Goal: Find specific page/section: Find specific page/section

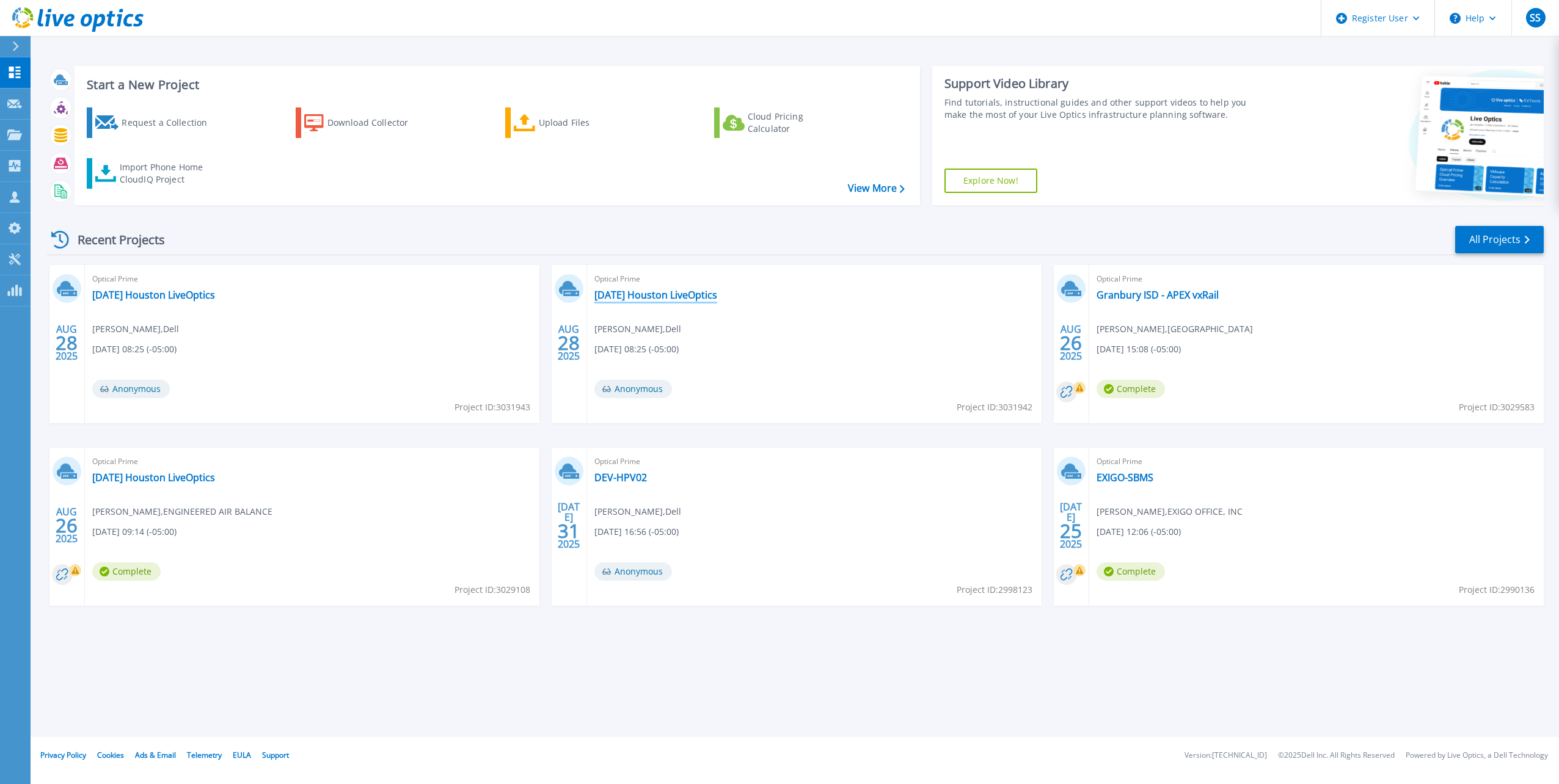
click at [677, 296] on link "[DATE] Houston LiveOptics" at bounding box center [656, 295] width 122 height 12
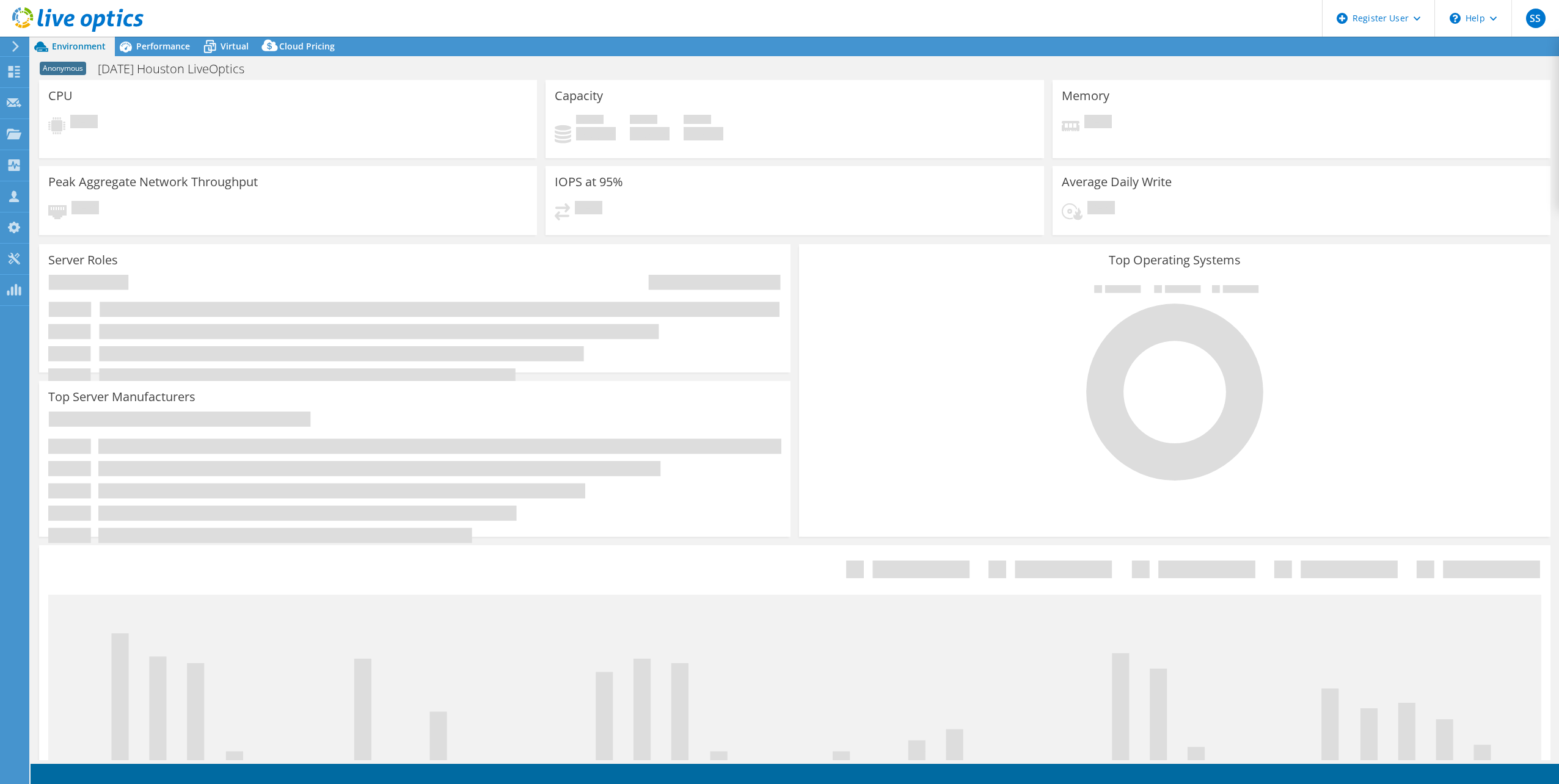
select select "USD"
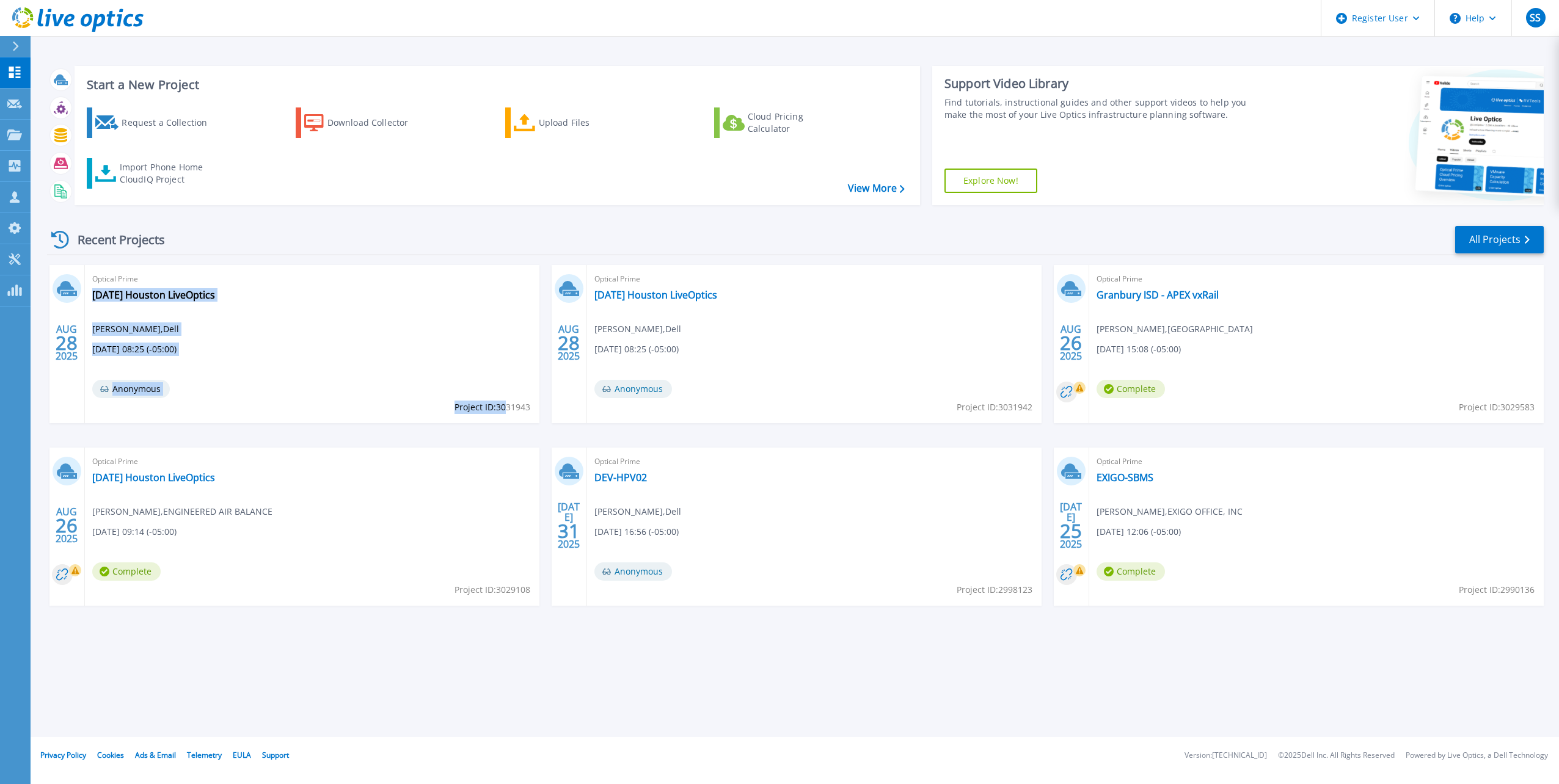
drag, startPoint x: 532, startPoint y: 406, endPoint x: 505, endPoint y: 408, distance: 27.1
click at [505, 408] on div "Optical Prime 2025.8.26 Houston LiveOptics Sarah Sheehan , Dell 08/28/2025, 08:…" at bounding box center [312, 344] width 454 height 158
drag, startPoint x: 505, startPoint y: 408, endPoint x: 515, endPoint y: 408, distance: 10.0
click at [505, 408] on span "Project ID: 3031943" at bounding box center [492, 407] width 76 height 14
drag, startPoint x: 527, startPoint y: 407, endPoint x: 497, endPoint y: 407, distance: 30.0
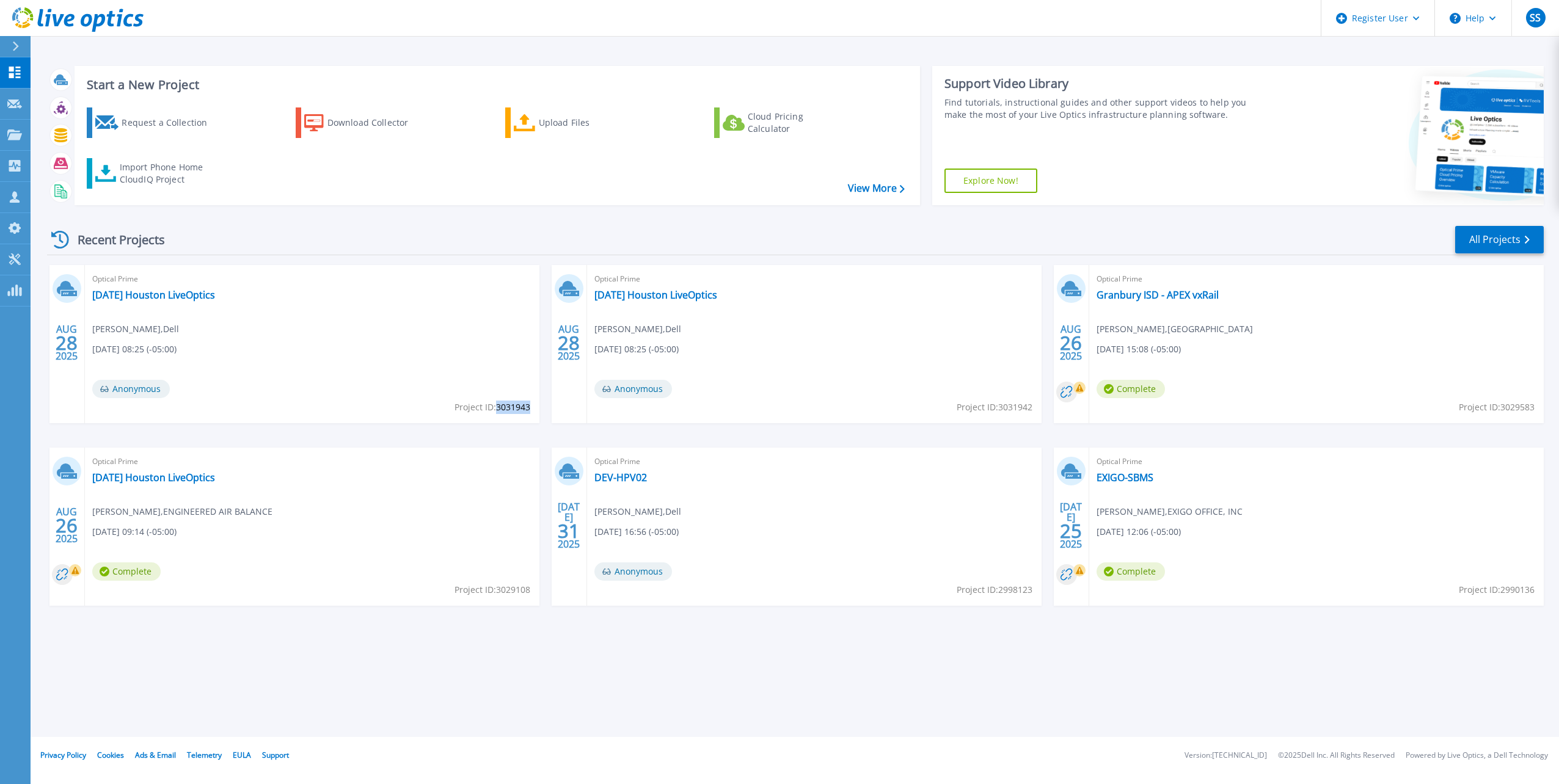
click at [497, 407] on span "Project ID: 3031943" at bounding box center [492, 407] width 76 height 14
drag, startPoint x: 497, startPoint y: 407, endPoint x: 506, endPoint y: 407, distance: 9.0
copy span "3031943"
click at [458, 231] on div "Recent Projects All Projects" at bounding box center [794, 240] width 1496 height 31
drag, startPoint x: 1035, startPoint y: 591, endPoint x: 1004, endPoint y: 591, distance: 31.0
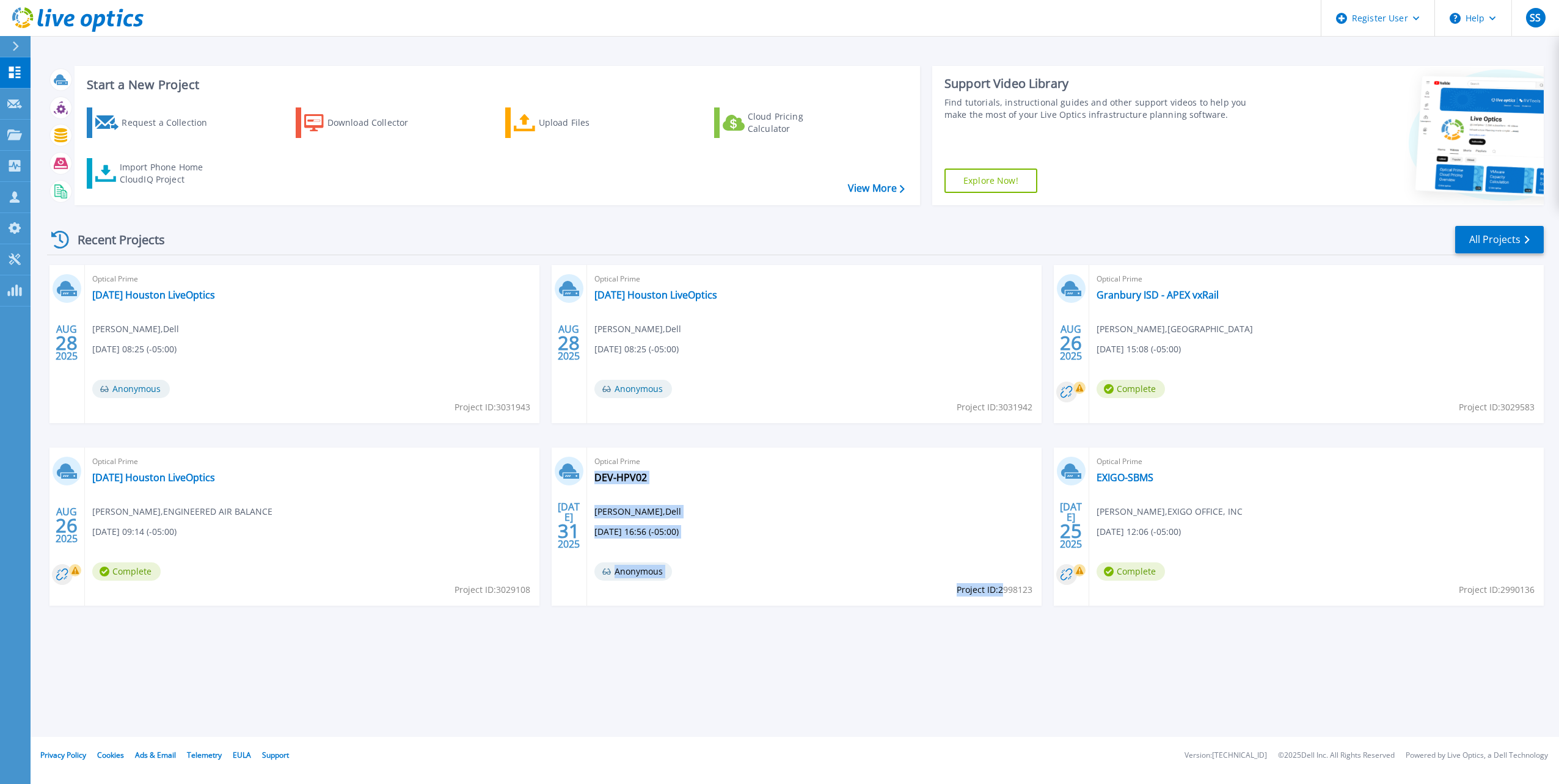
click at [1004, 591] on div "Optical Prime DEV-HPV02 Sarah Sheehan , Dell 07/31/2025, 16:56 (-05:00) Anonymo…" at bounding box center [814, 526] width 454 height 158
click at [1004, 591] on span "Project ID: 2998123" at bounding box center [994, 590] width 76 height 14
drag, startPoint x: 1035, startPoint y: 589, endPoint x: 1010, endPoint y: 590, distance: 25.0
click at [1010, 590] on div "Optical Prime DEV-HPV02 Sarah Sheehan , Dell 07/31/2025, 16:56 (-05:00) Anonymo…" at bounding box center [814, 526] width 454 height 158
click at [1033, 590] on div "Optical Prime DEV-HPV02 Sarah Sheehan , Dell 07/31/2025, 16:56 (-05:00) Anonymo…" at bounding box center [814, 526] width 454 height 158
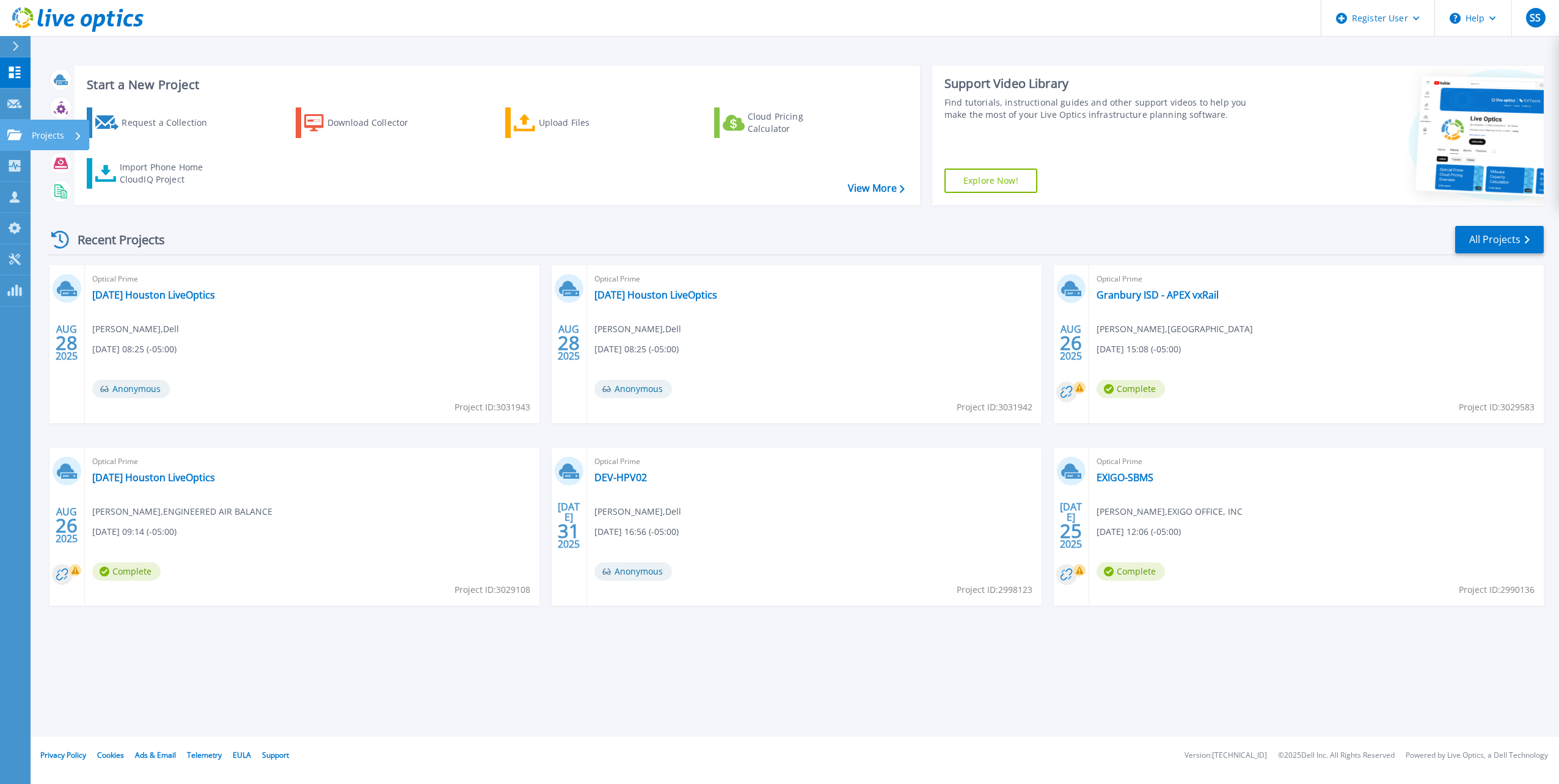
click at [19, 125] on link "Projects Projects" at bounding box center [15, 135] width 31 height 31
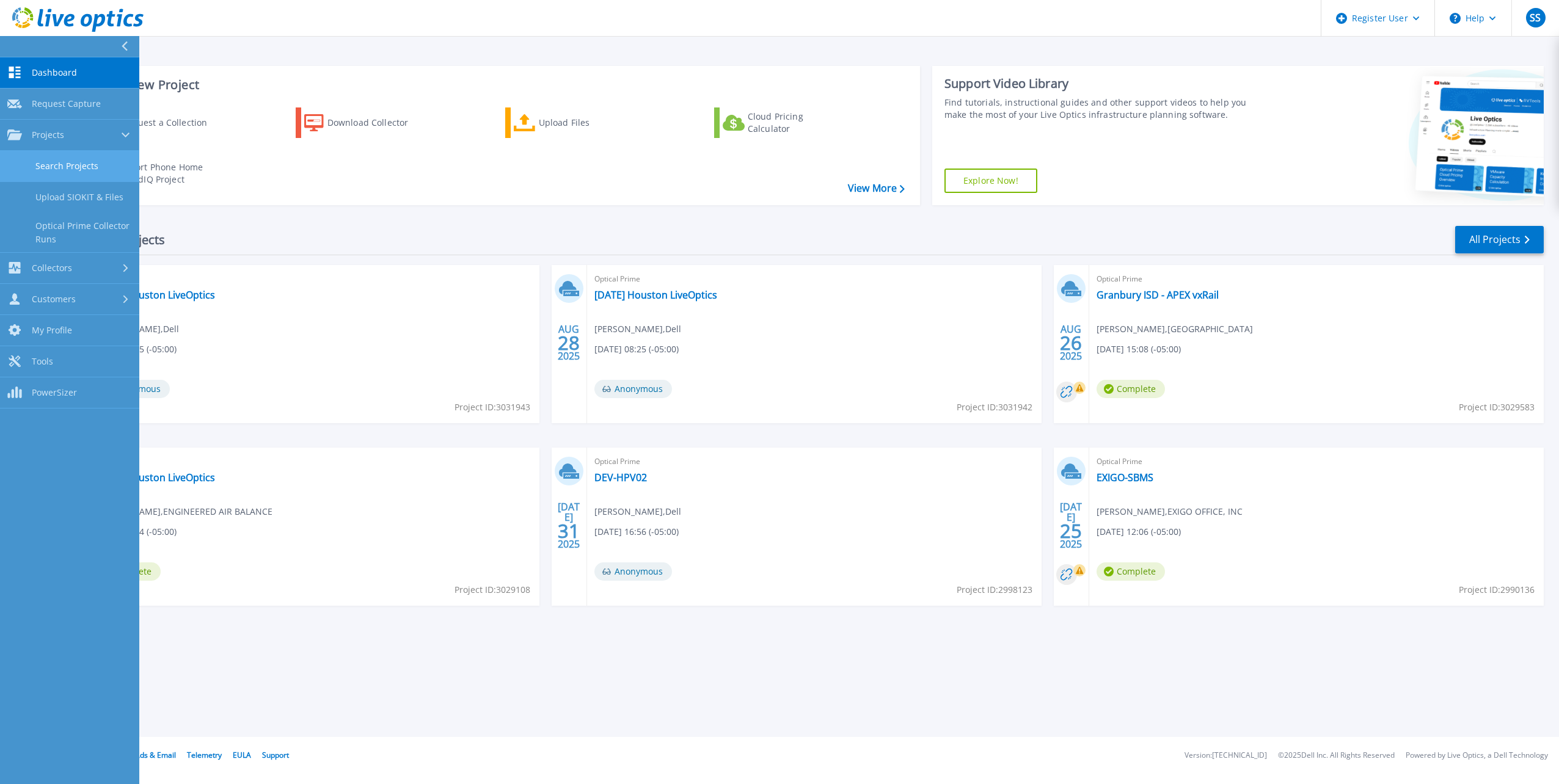
click at [54, 156] on link "Search Projects" at bounding box center [70, 166] width 139 height 31
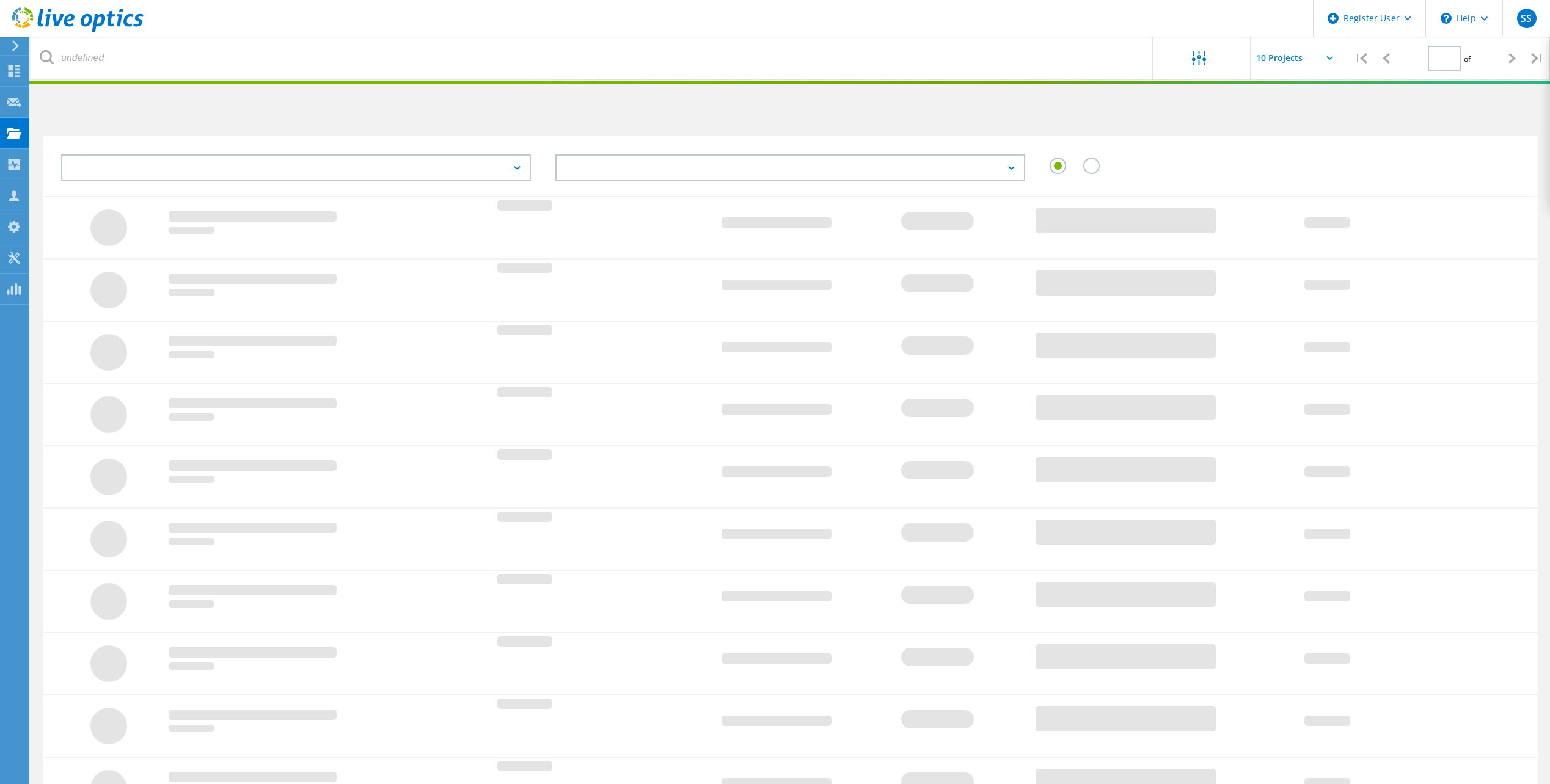
type input "1"
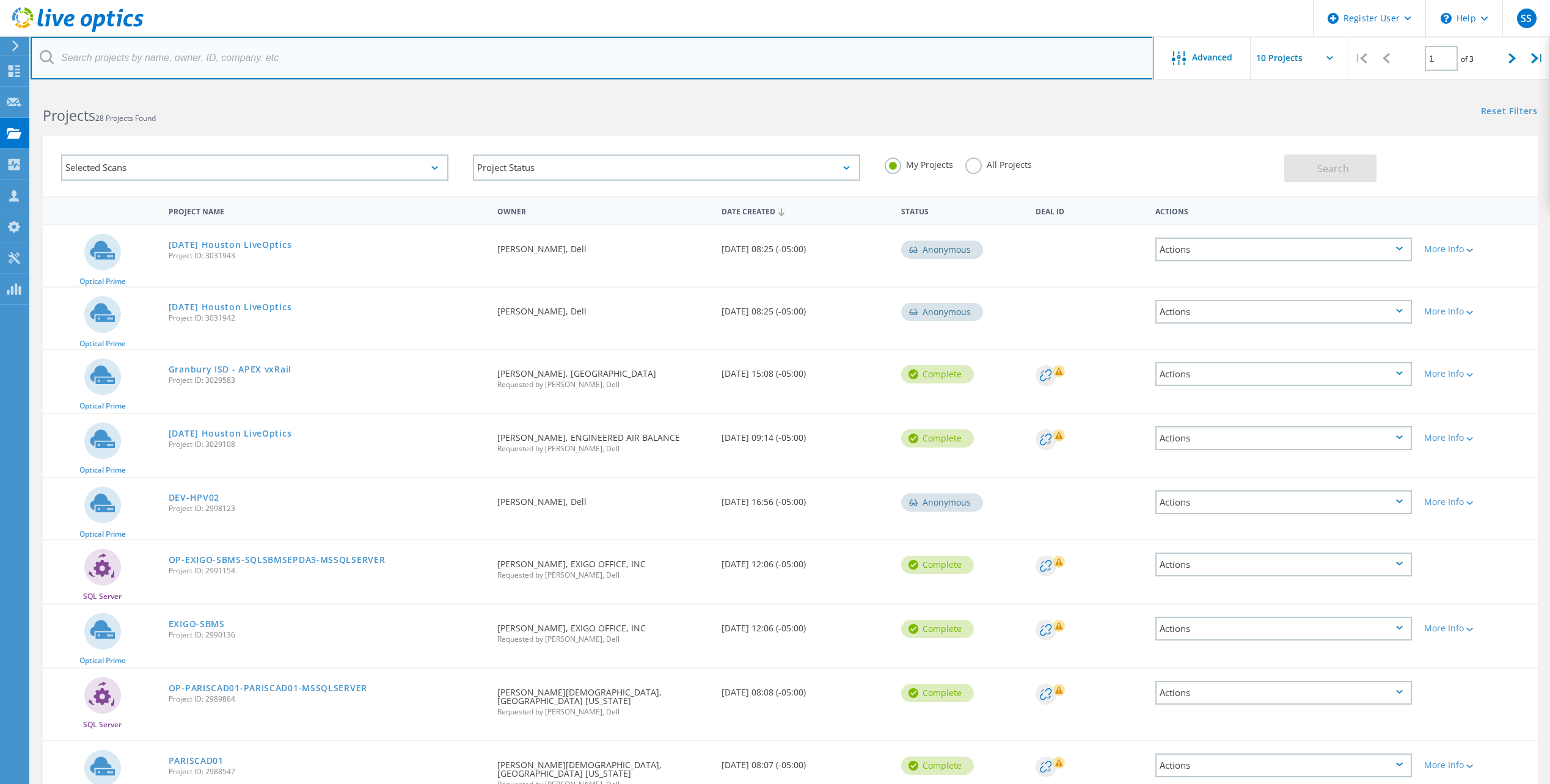
click at [274, 60] on input "text" at bounding box center [592, 58] width 1123 height 43
type input "firstbank"
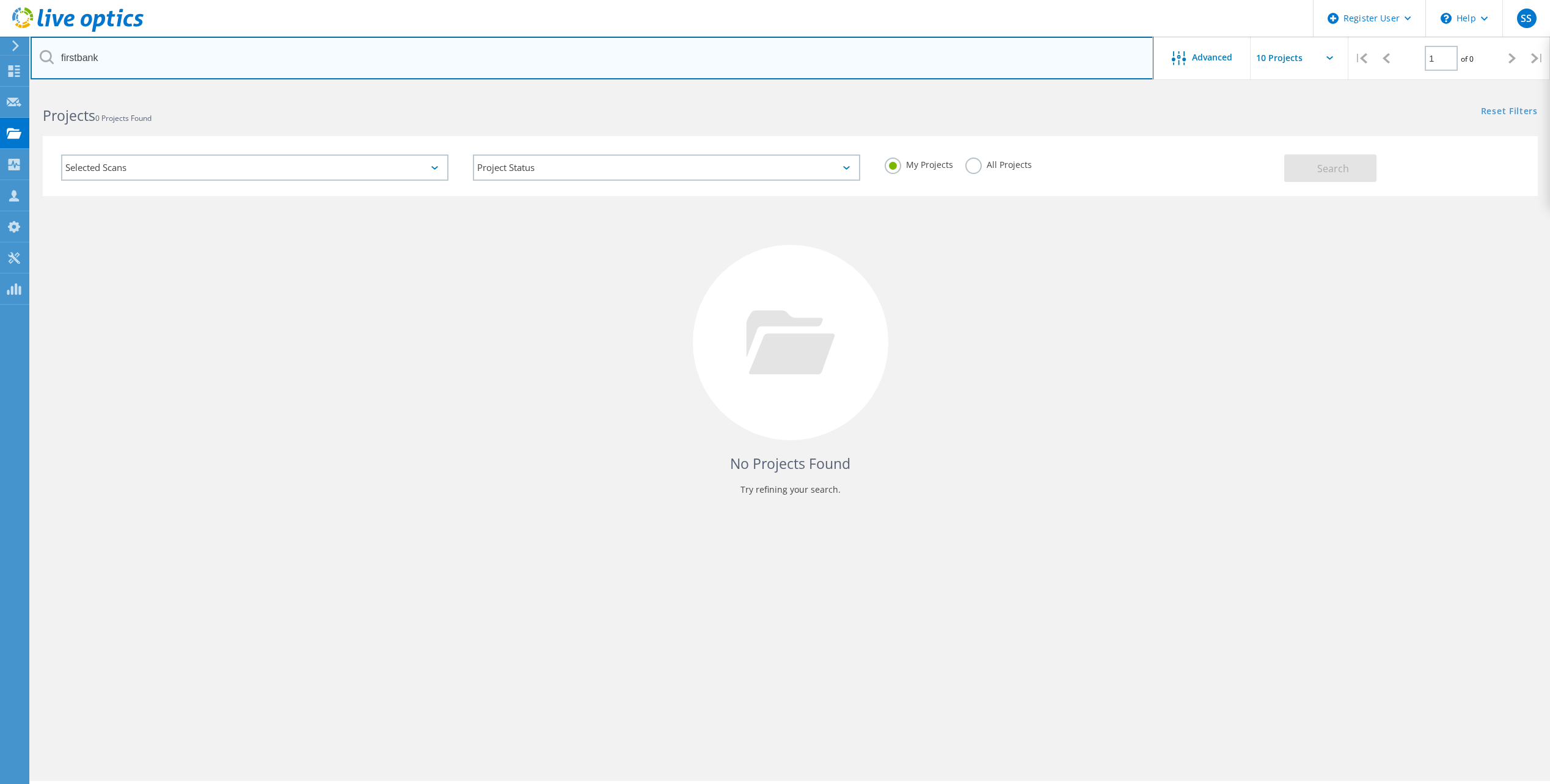
drag, startPoint x: 107, startPoint y: 63, endPoint x: 55, endPoint y: 60, distance: 52.1
click at [55, 60] on input "firstbank" at bounding box center [592, 58] width 1123 height 43
type input "tiffany"
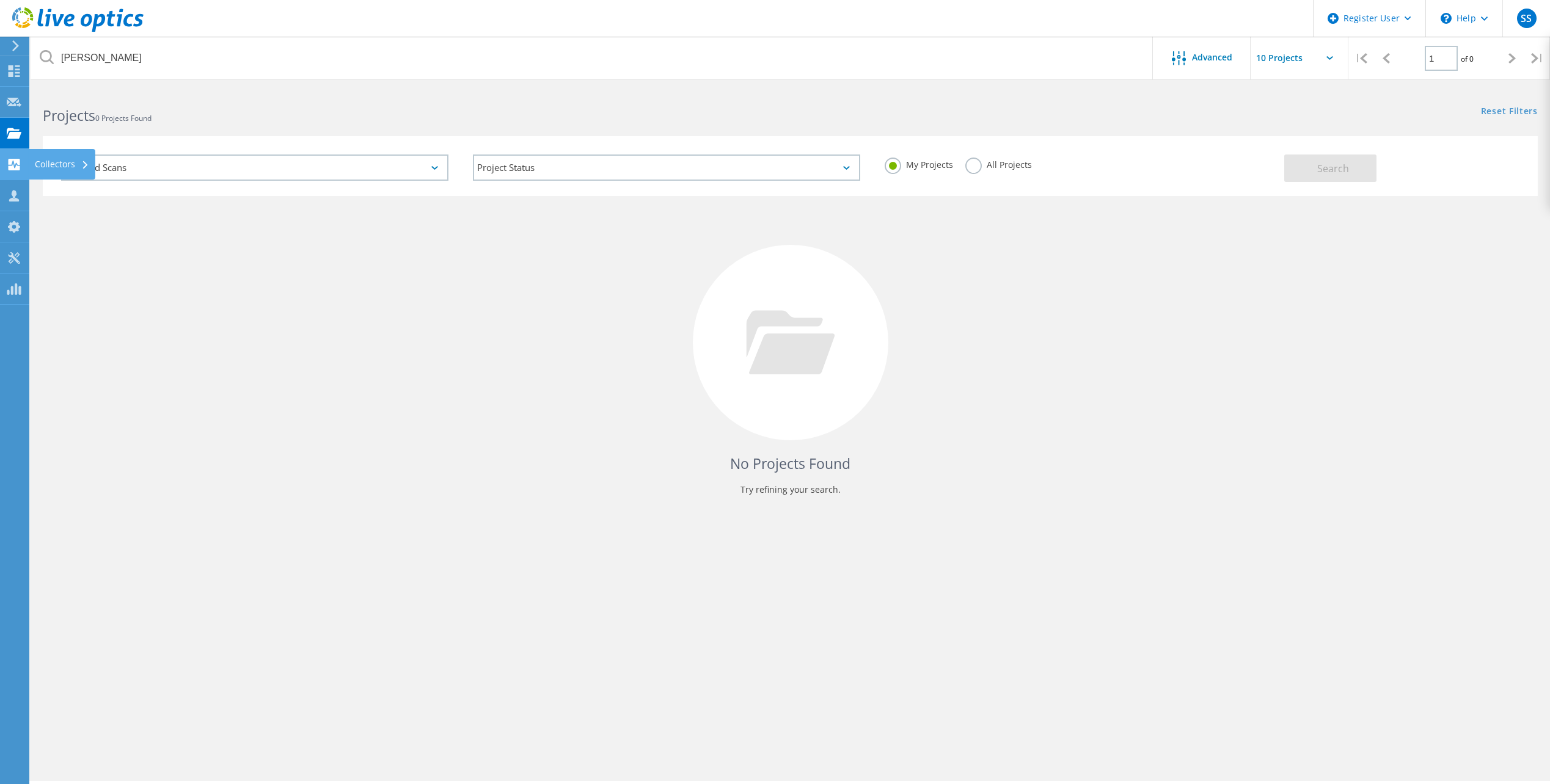
click at [14, 164] on icon at bounding box center [14, 165] width 14 height 12
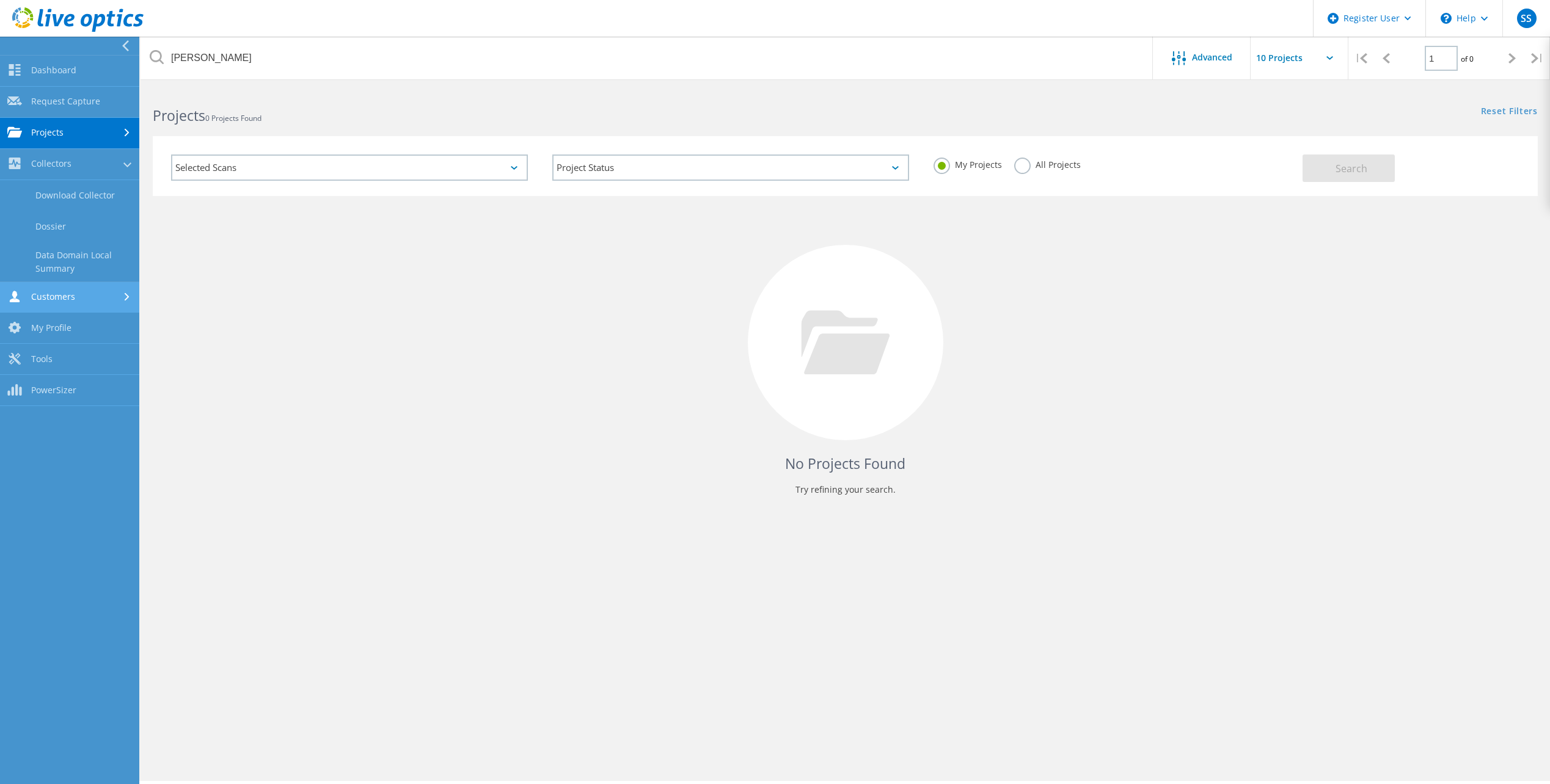
click at [68, 296] on link "Customers" at bounding box center [70, 298] width 140 height 31
click at [75, 103] on link "Request Capture" at bounding box center [70, 102] width 140 height 31
